Goal: Task Accomplishment & Management: Manage account settings

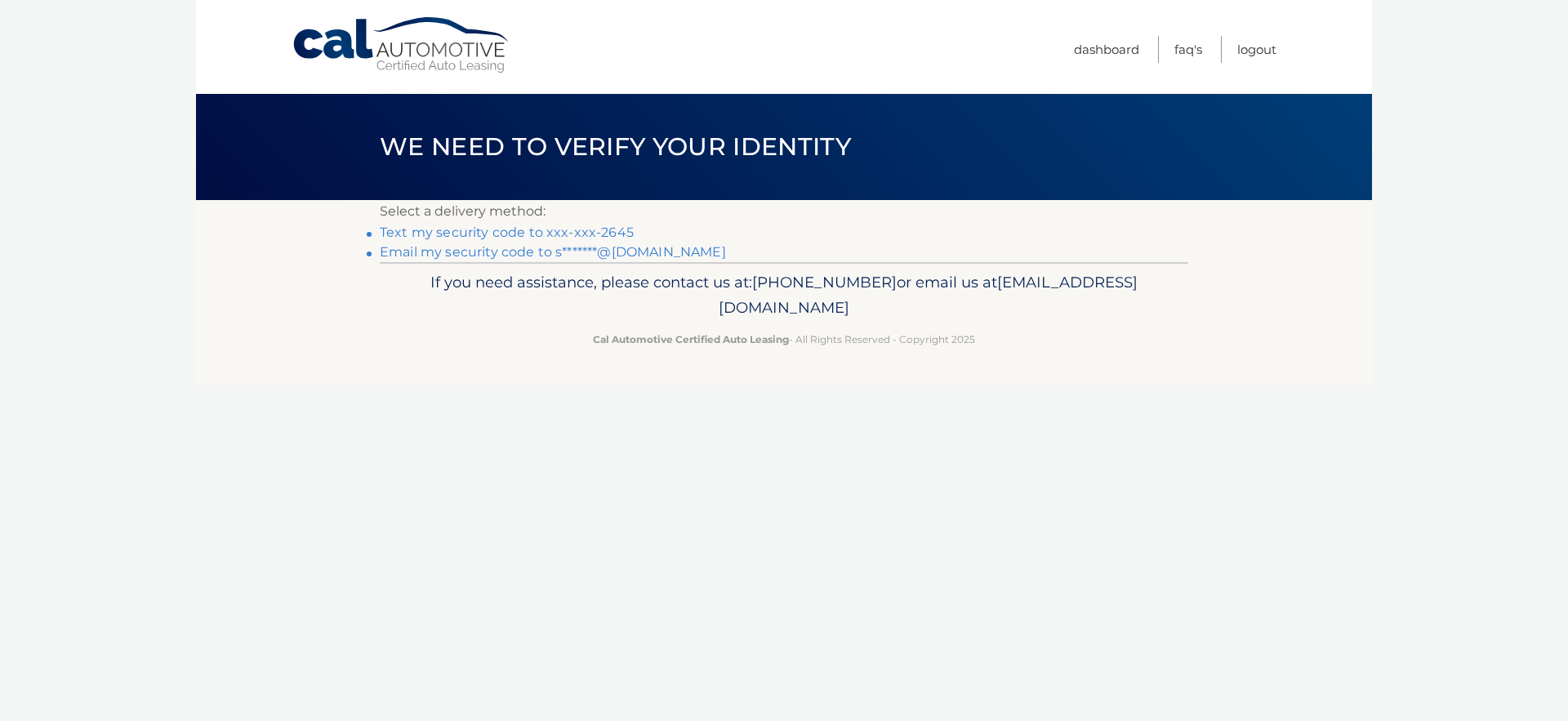
click at [588, 232] on link "Text my security code to xxx-xxx-2645" at bounding box center [507, 232] width 254 height 15
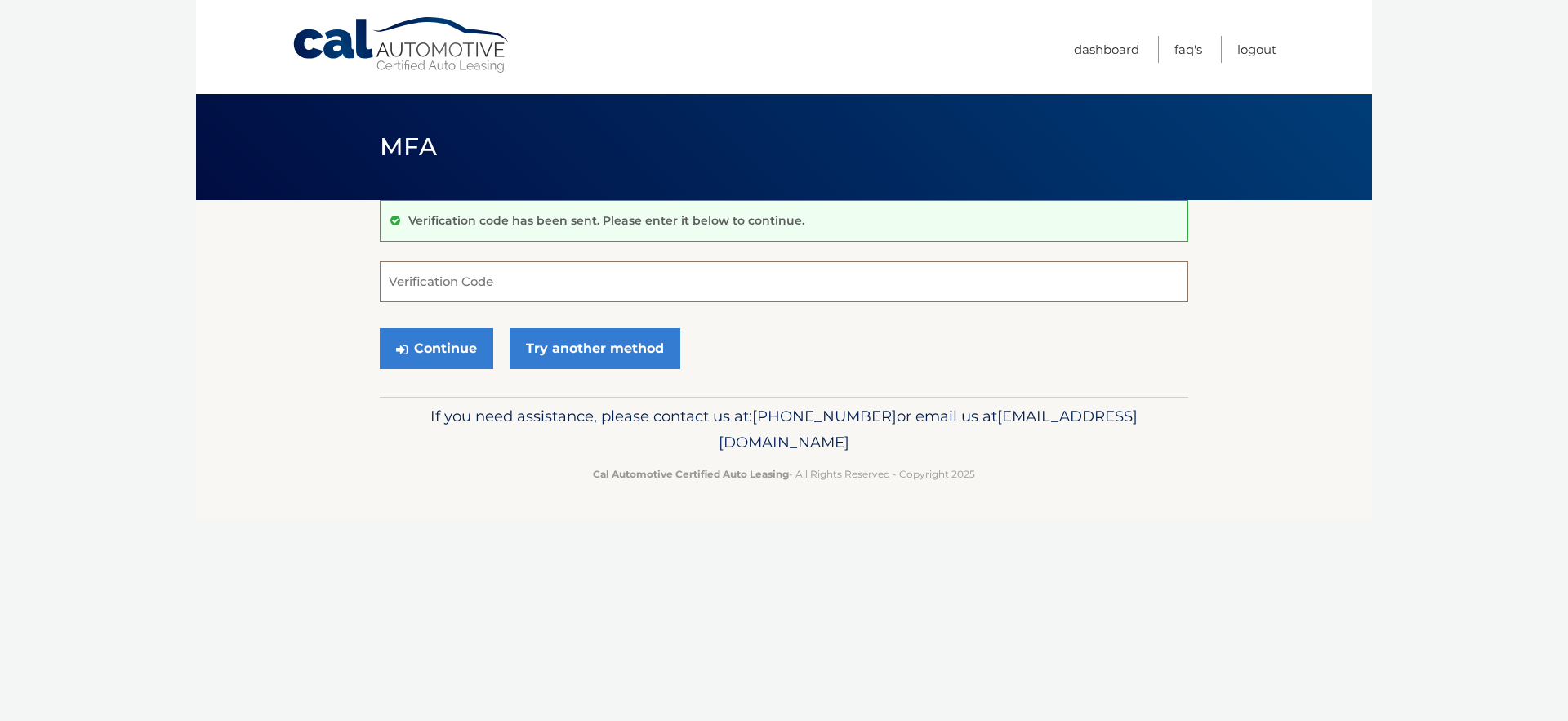
click at [539, 278] on input "Verification Code" at bounding box center [784, 281] width 808 height 40
type input "043514"
click at [465, 338] on button "Continue" at bounding box center [437, 348] width 114 height 40
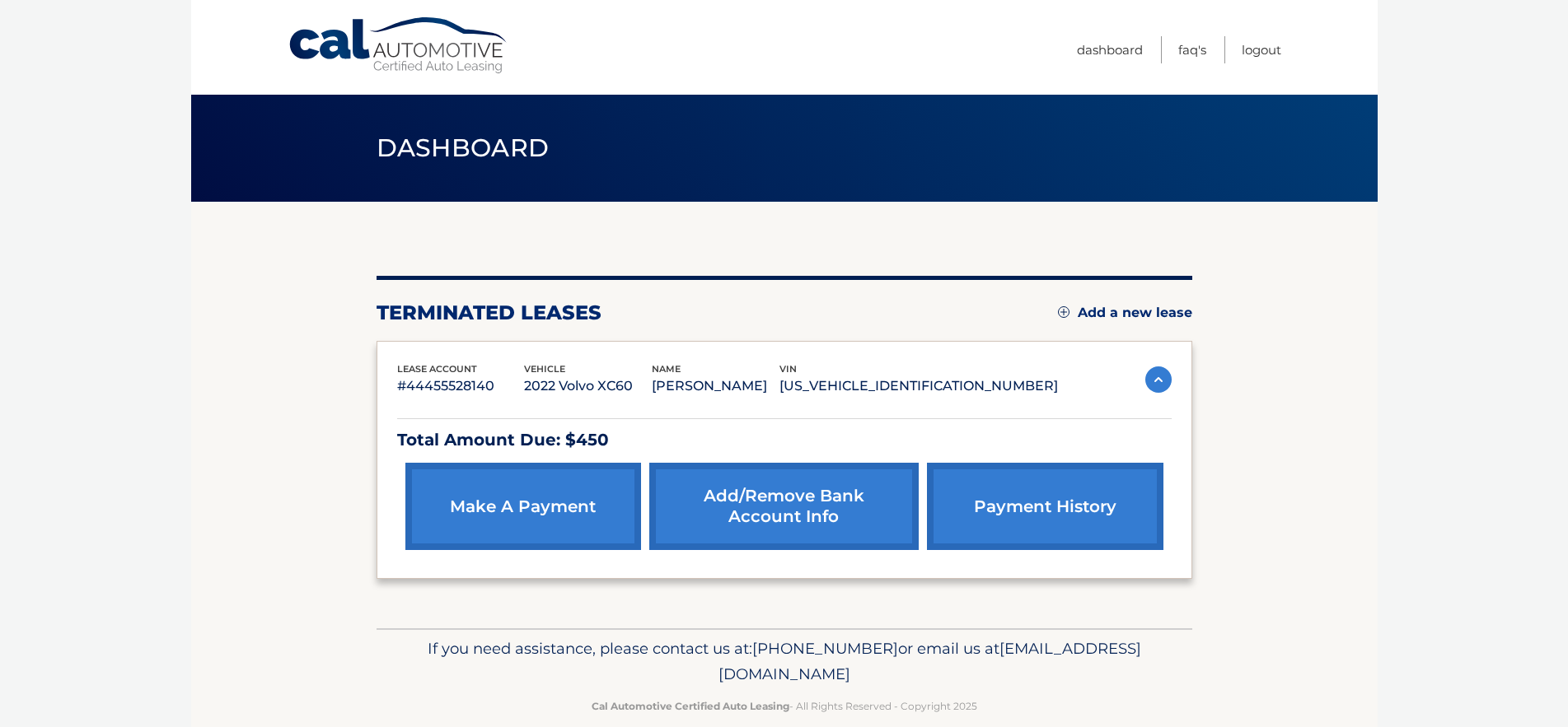
click at [1063, 506] on link "payment history" at bounding box center [1044, 507] width 235 height 87
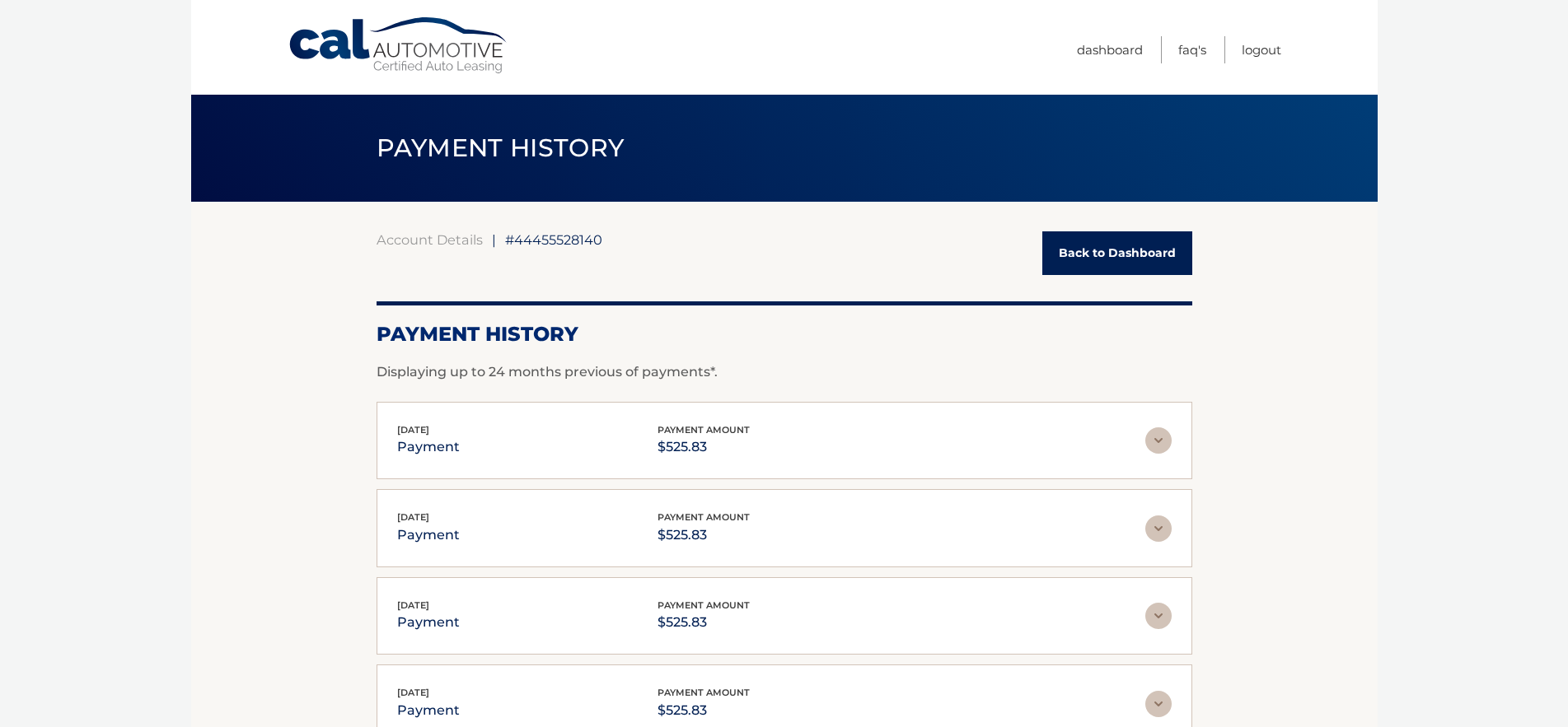
click at [1121, 252] on link "Back to Dashboard" at bounding box center [1117, 253] width 150 height 44
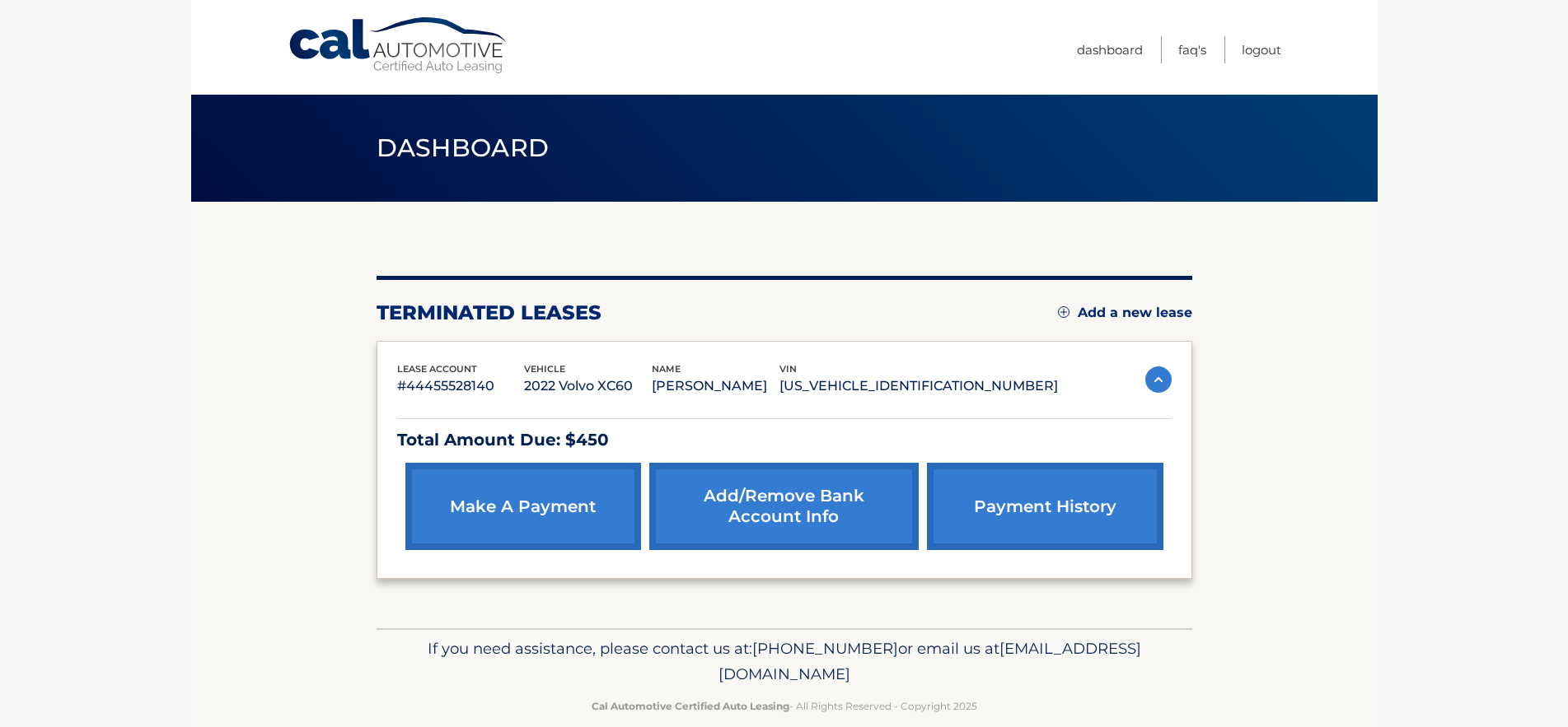
scroll to position [26, 0]
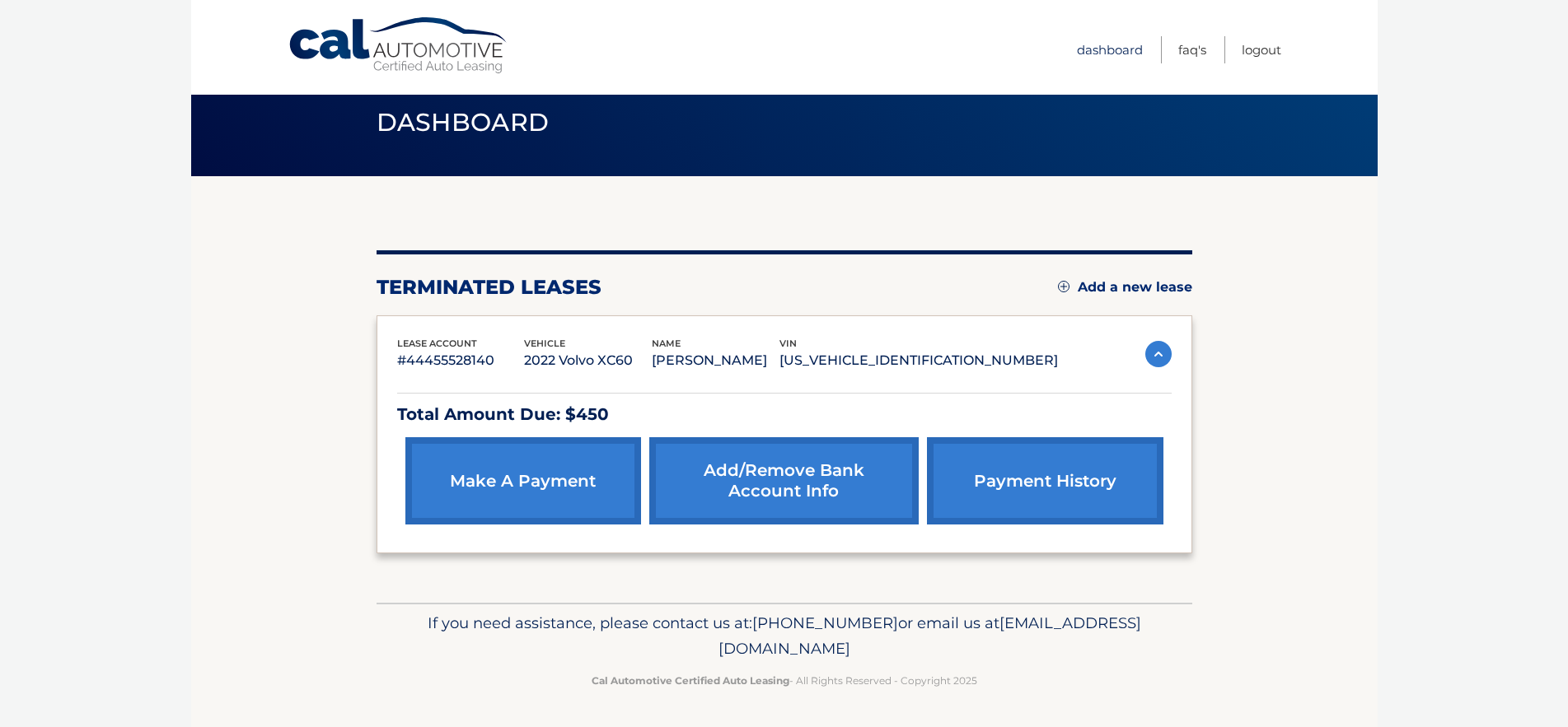
click at [1089, 48] on link "Dashboard" at bounding box center [1109, 49] width 65 height 28
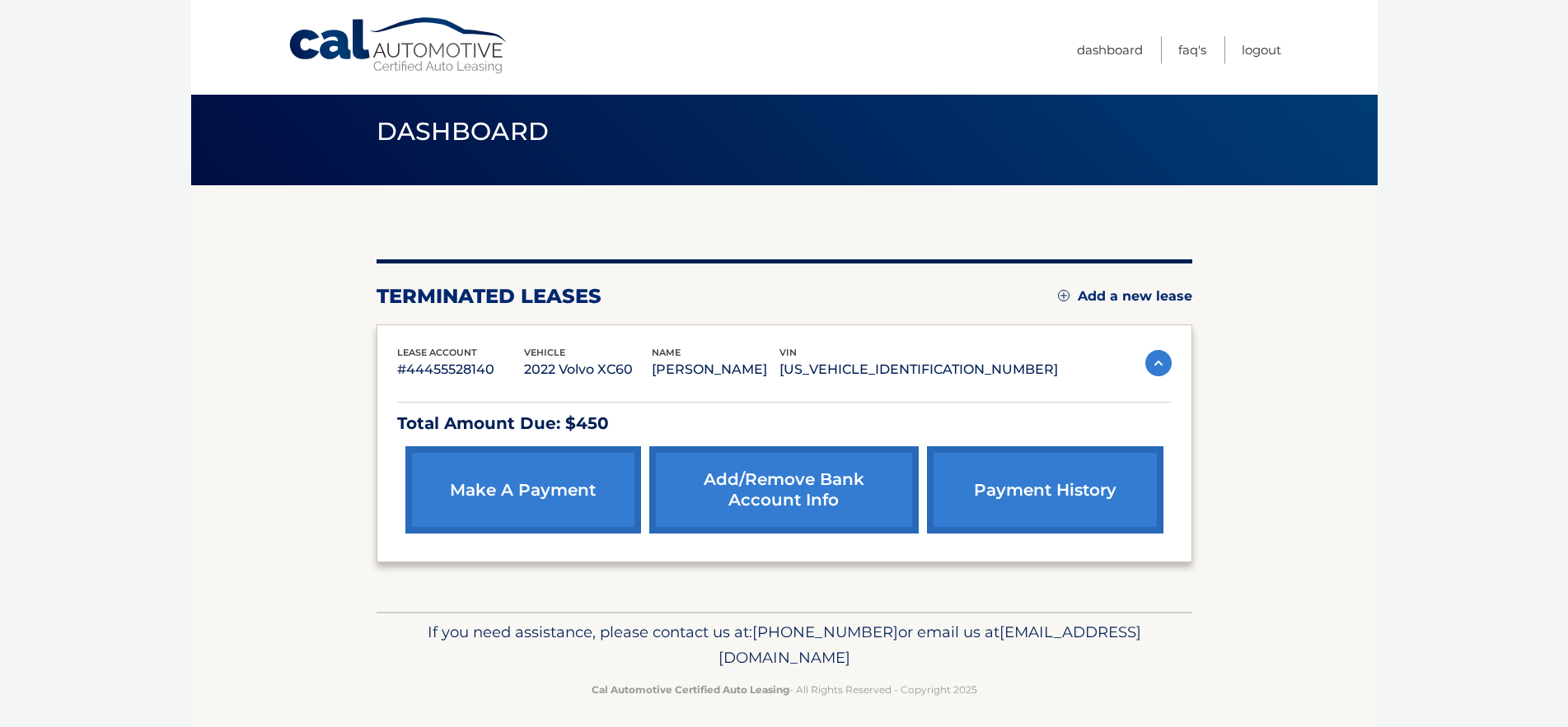
scroll to position [26, 0]
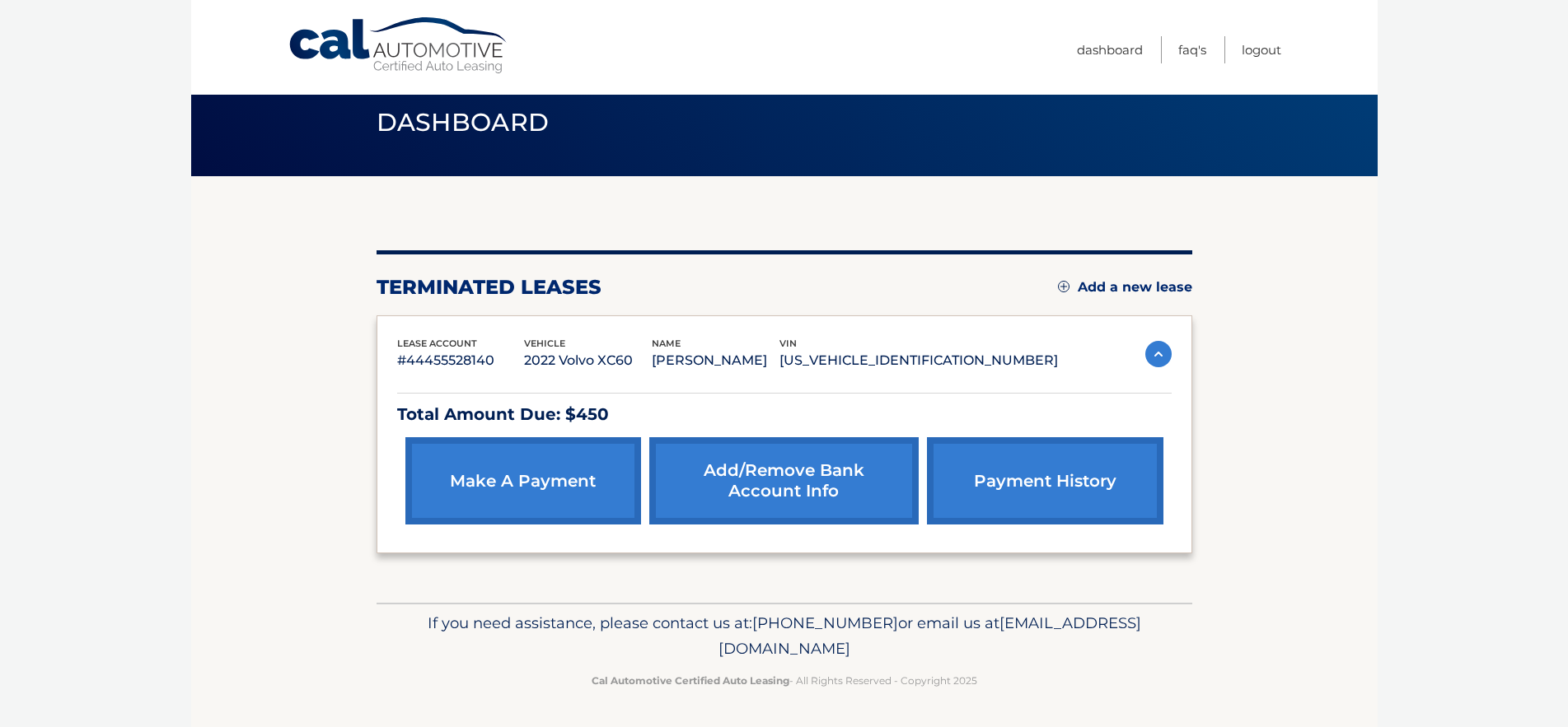
click at [808, 471] on link "Add/Remove bank account info" at bounding box center [784, 481] width 270 height 87
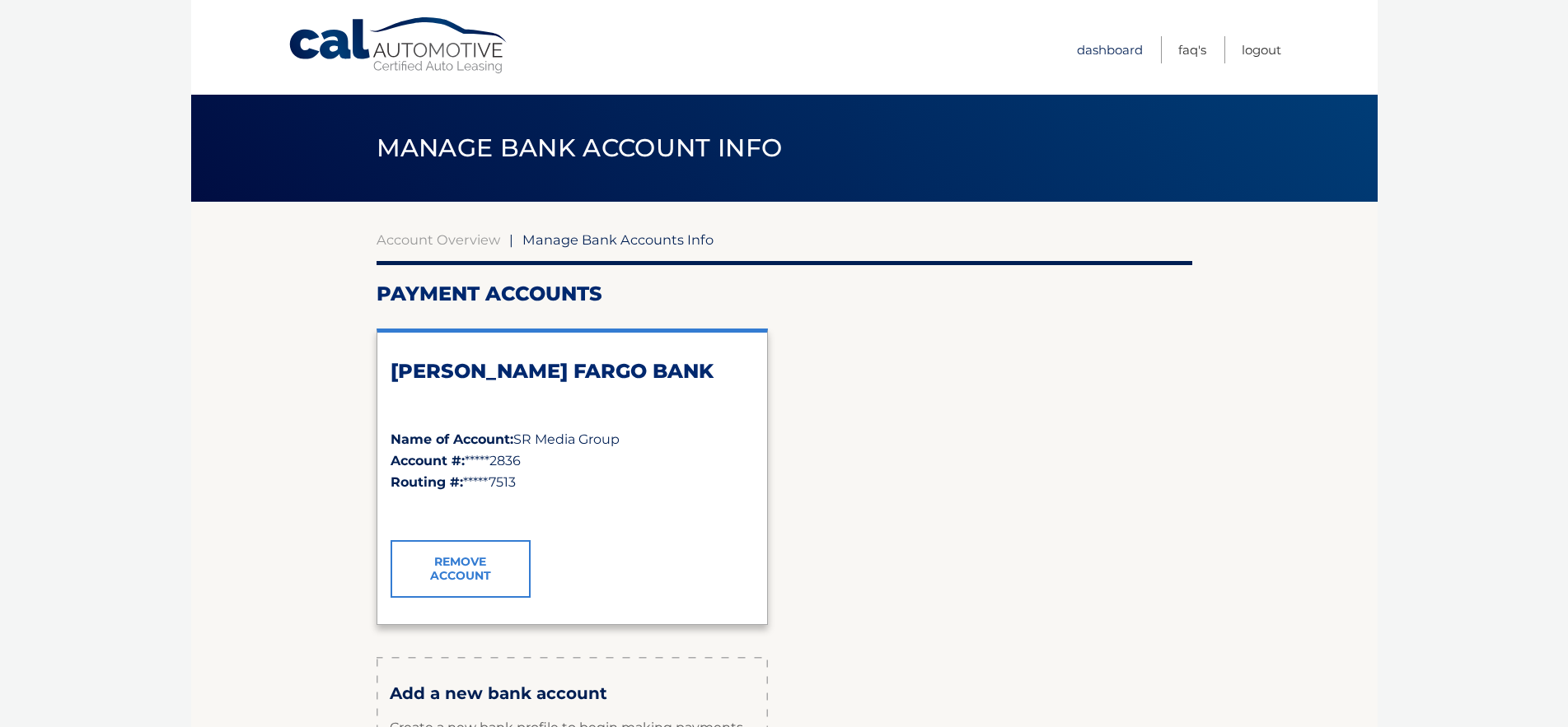
click at [1080, 47] on link "Dashboard" at bounding box center [1109, 49] width 65 height 28
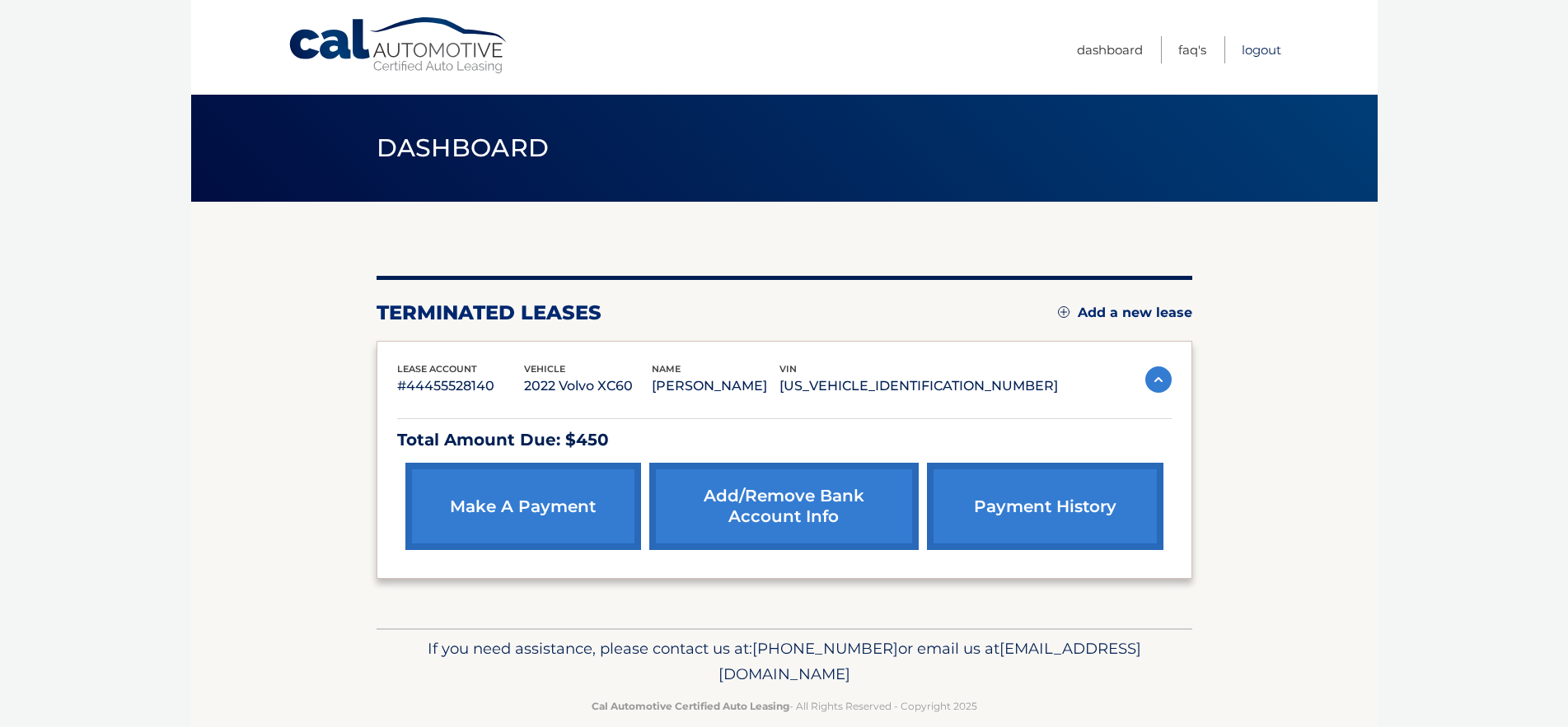
click at [1251, 43] on link "Logout" at bounding box center [1261, 49] width 40 height 28
